Goal: Task Accomplishment & Management: Manage account settings

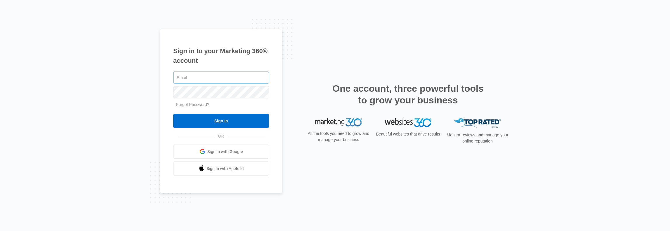
click at [176, 82] on input "text" at bounding box center [221, 78] width 96 height 12
type input "[PERSON_NAME][EMAIL_ADDRESS][PERSON_NAME][DOMAIN_NAME]"
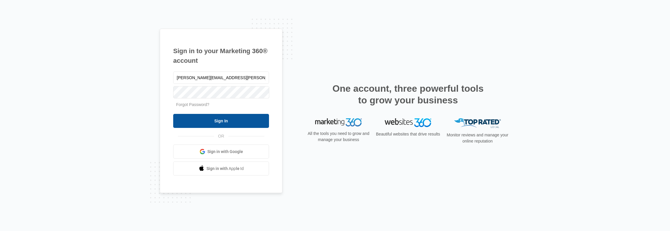
click at [206, 122] on input "Sign In" at bounding box center [221, 121] width 96 height 14
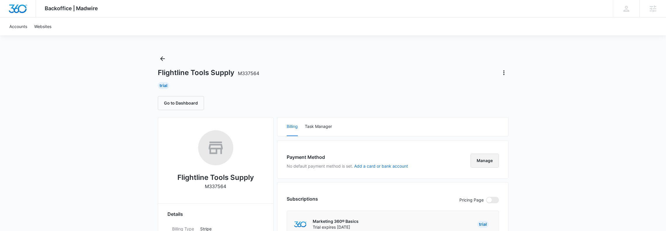
click at [492, 160] on button "Manage" at bounding box center [484, 161] width 28 height 14
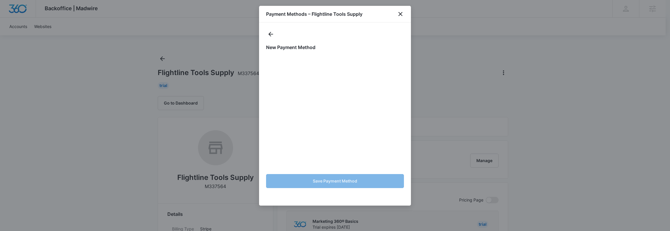
click at [315, 48] on h1 "New Payment Method" at bounding box center [335, 47] width 138 height 7
click at [300, 46] on h1 "New Payment Method" at bounding box center [335, 47] width 138 height 7
click at [364, 52] on div "New Payment Method Save Payment Method" at bounding box center [335, 118] width 138 height 148
click at [346, 47] on h1 "New Payment Method" at bounding box center [335, 47] width 138 height 7
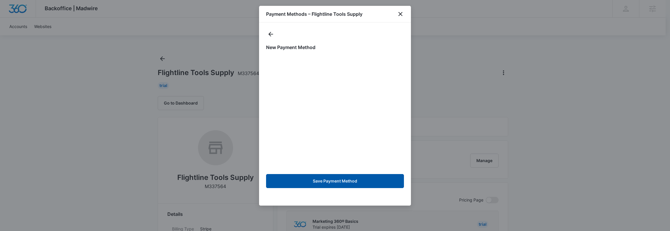
click at [324, 184] on button "Save Payment Method" at bounding box center [335, 181] width 138 height 14
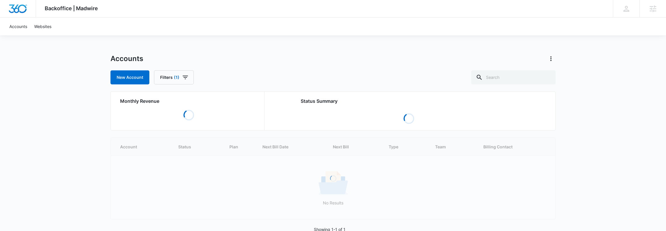
click at [88, 205] on div "Backoffice | Madwire Apps Settings DH [PERSON_NAME] [PERSON_NAME][EMAIL_ADDRESS…" at bounding box center [333, 123] width 666 height 247
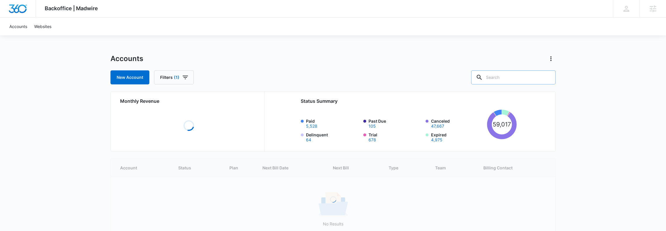
click at [511, 77] on input "text" at bounding box center [513, 77] width 84 height 14
type input "I"
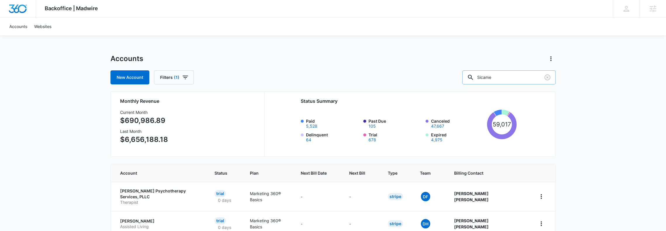
type input "Sicame"
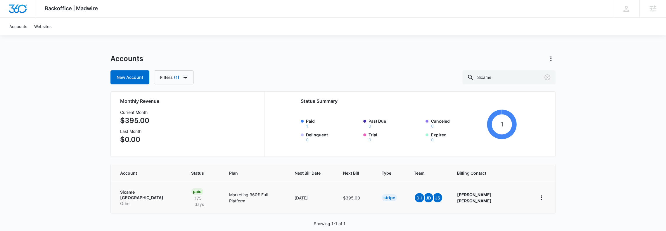
click at [304, 192] on td "09/13/2025" at bounding box center [311, 197] width 48 height 31
click at [264, 195] on p "Marketing 360® Full Platform" at bounding box center [254, 198] width 51 height 12
click at [191, 195] on p "175 days" at bounding box center [203, 201] width 24 height 12
click at [347, 199] on td "$395.00" at bounding box center [355, 197] width 39 height 31
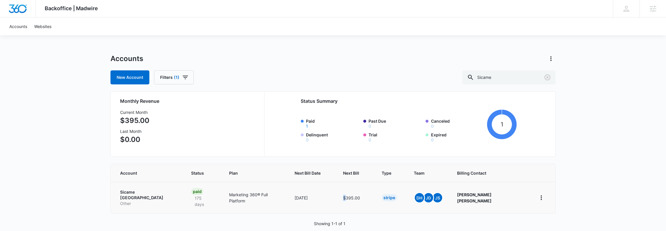
click at [148, 190] on p "Sicame North America" at bounding box center [148, 194] width 57 height 11
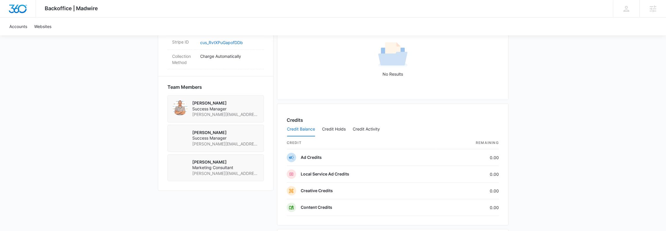
scroll to position [545, 0]
